Goal: Transaction & Acquisition: Register for event/course

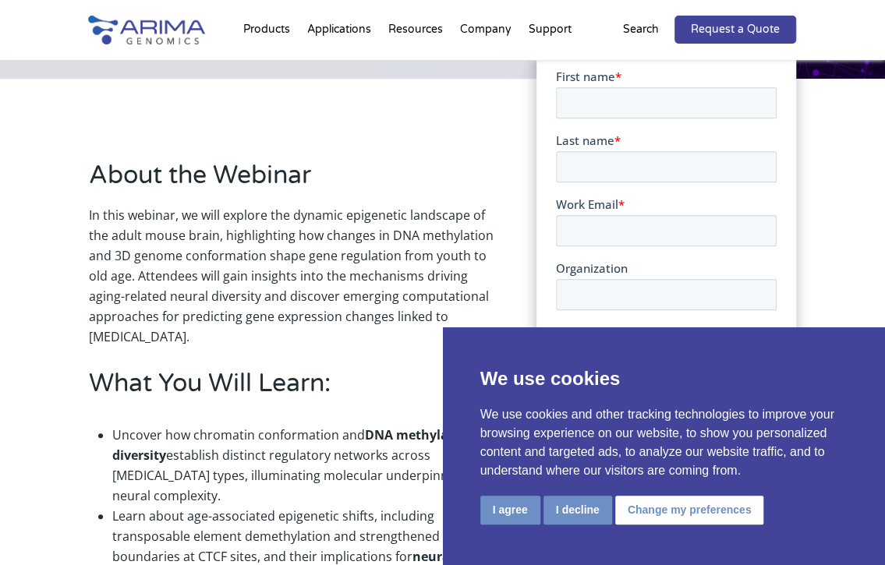
scroll to position [411, 0]
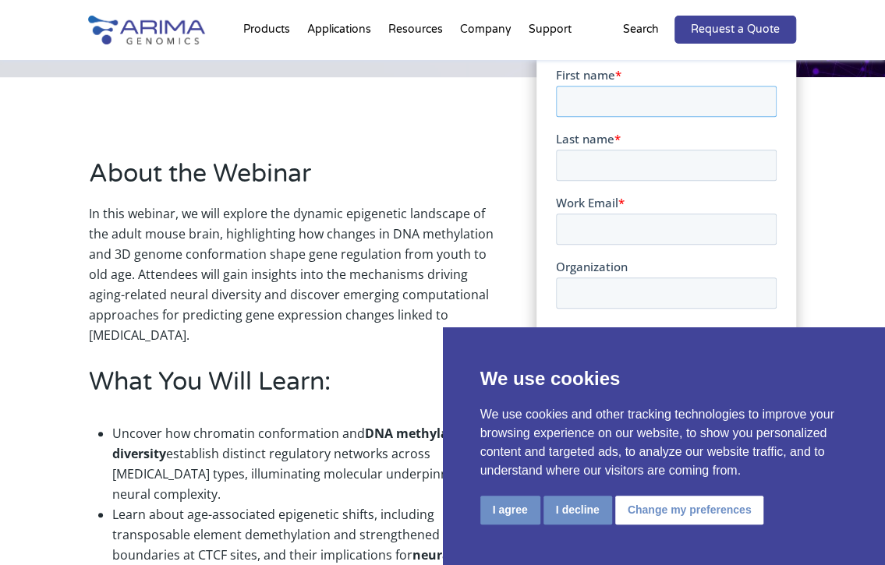
click at [614, 104] on input "First name *" at bounding box center [666, 101] width 221 height 31
type input "Sindhu"
type input "M"
type input "S"
type input "[EMAIL_ADDRESS][DOMAIN_NAME]"
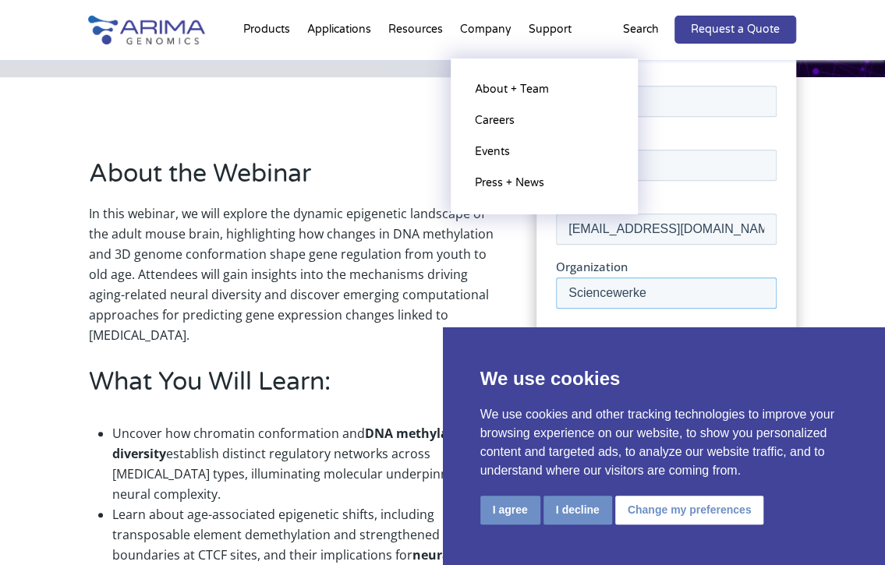
scroll to position [491, 0]
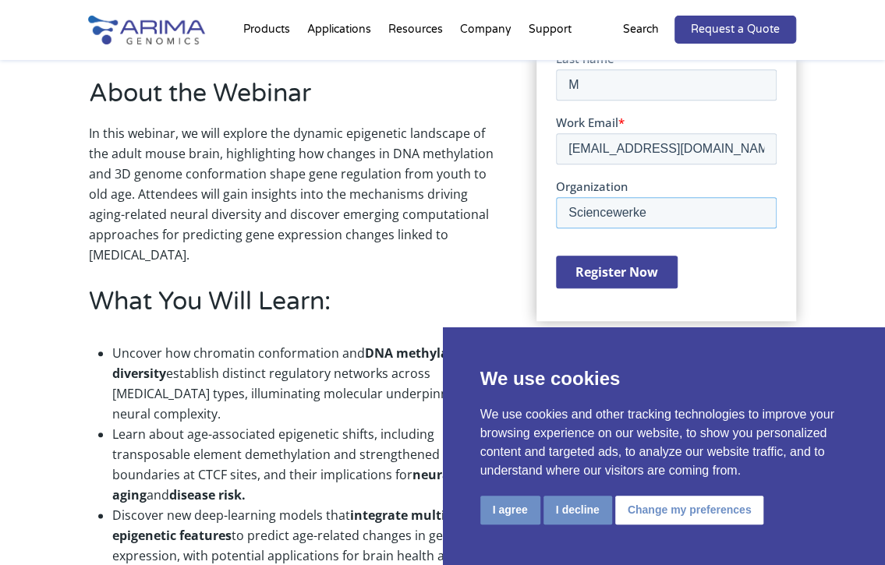
type input "Sciencewerke"
click at [658, 269] on input "Register Now" at bounding box center [617, 273] width 122 height 33
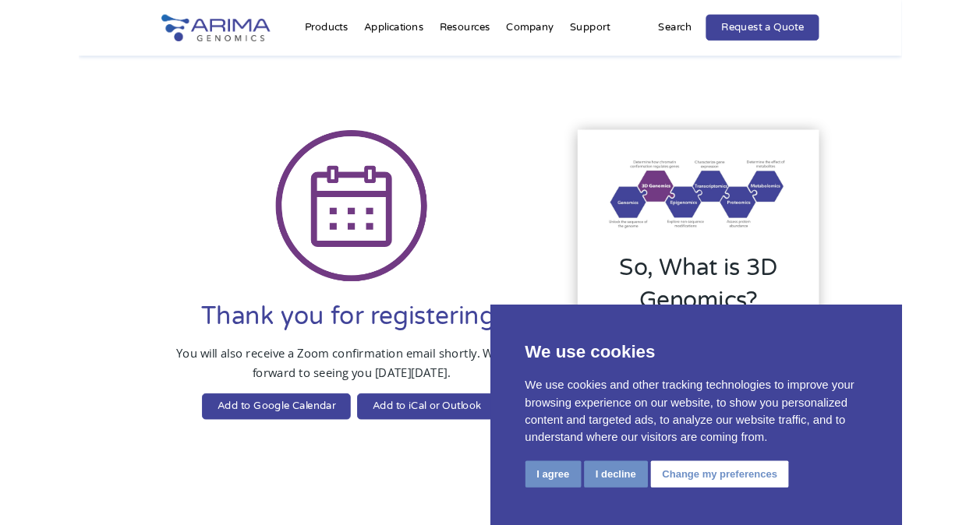
scroll to position [3, 0]
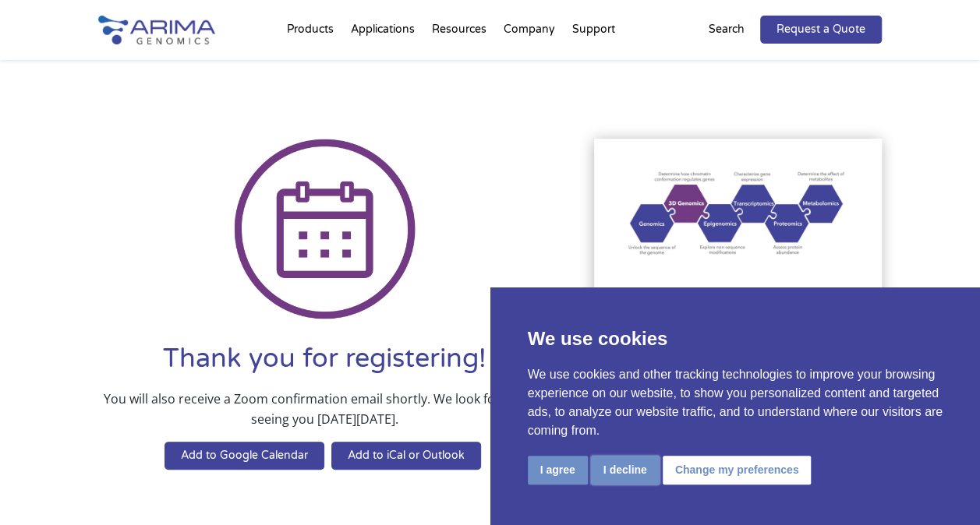
click at [634, 462] on button "I decline" at bounding box center [625, 470] width 69 height 29
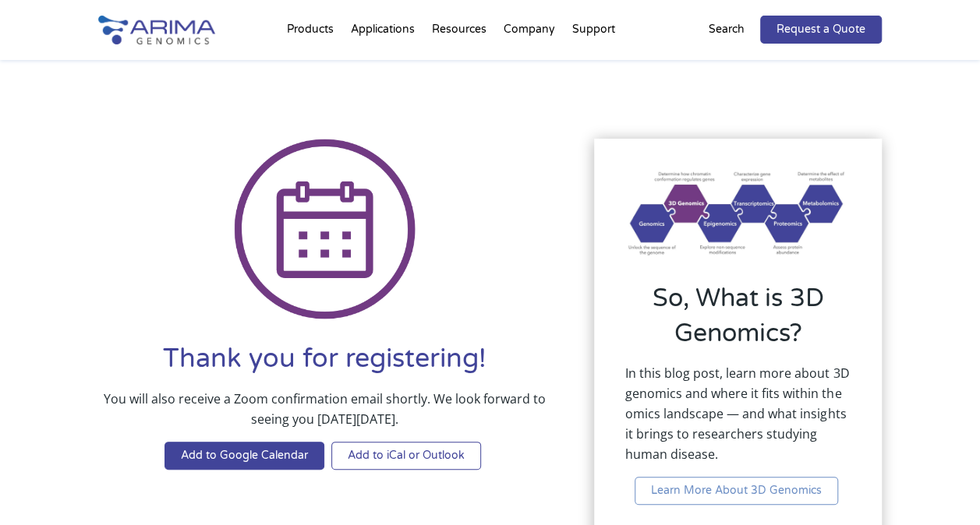
click at [399, 452] on link "Add to iCal or Outlook" at bounding box center [406, 456] width 150 height 28
